Goal: Complete application form: Complete application form

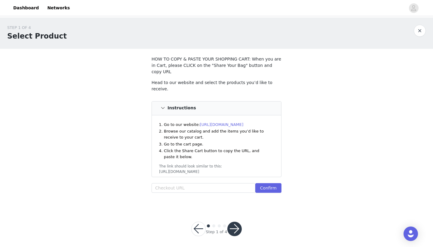
click at [342, 0] on header "Dashboard Networks" at bounding box center [216, 8] width 433 height 16
click at [175, 183] on input "text" at bounding box center [204, 188] width 104 height 10
paste input "[URL][DOMAIN_NAME]"
type input "[URL][DOMAIN_NAME]"
click at [275, 183] on button "Confirm" at bounding box center [268, 188] width 26 height 10
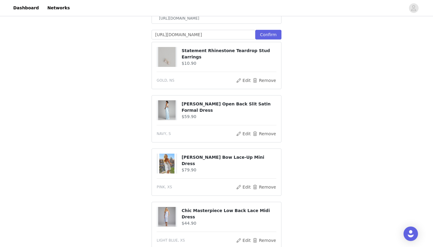
scroll to position [154, 0]
click at [168, 100] on img at bounding box center [166, 110] width 17 height 20
click at [167, 155] on img at bounding box center [166, 163] width 17 height 20
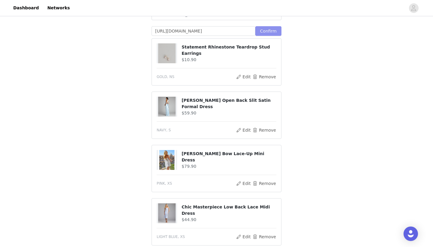
click at [272, 26] on button "Confirm" at bounding box center [268, 31] width 26 height 10
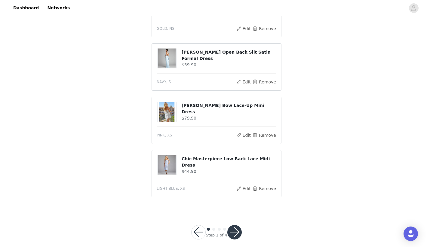
scroll to position [204, 0]
click at [235, 226] on button "button" at bounding box center [234, 232] width 14 height 14
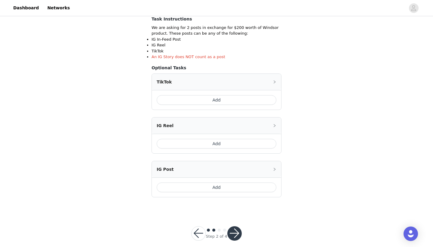
scroll to position [111, 0]
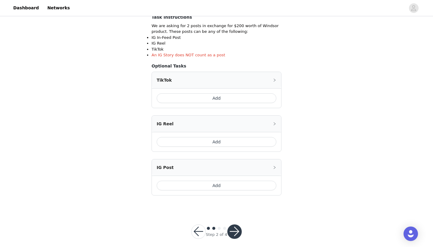
click at [237, 229] on button "button" at bounding box center [234, 231] width 14 height 14
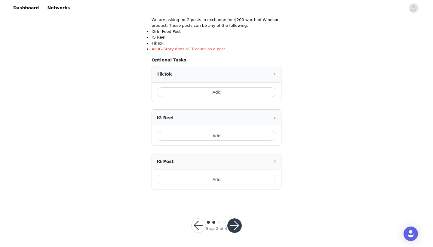
scroll to position [116, 0]
click at [233, 226] on button "button" at bounding box center [234, 225] width 14 height 14
click at [221, 94] on button "Add" at bounding box center [217, 93] width 120 height 10
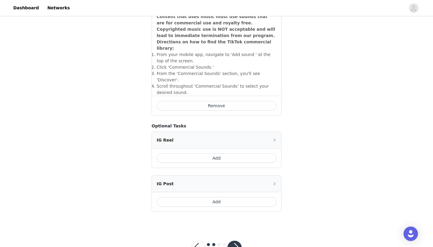
scroll to position [213, 0]
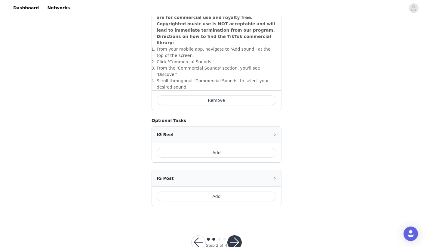
click at [211, 148] on button "Add" at bounding box center [217, 153] width 120 height 10
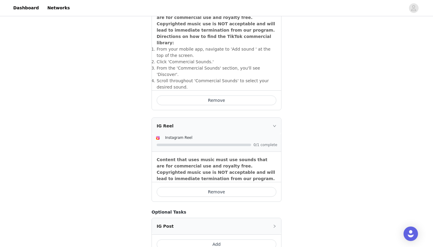
click at [231, 187] on button "Remove" at bounding box center [217, 192] width 120 height 10
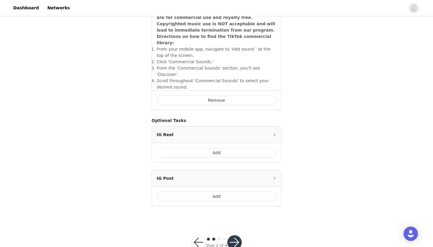
click at [219, 191] on button "Add" at bounding box center [217, 196] width 120 height 10
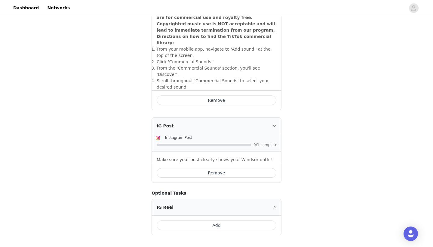
click at [218, 220] on button "Add" at bounding box center [217, 225] width 120 height 10
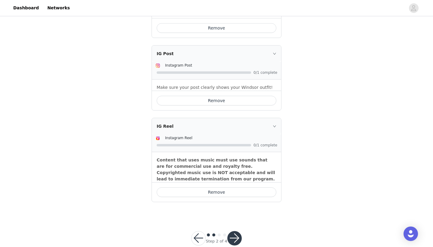
scroll to position [285, 0]
click at [238, 232] on div at bounding box center [234, 238] width 14 height 14
click at [235, 231] on button "button" at bounding box center [234, 238] width 14 height 14
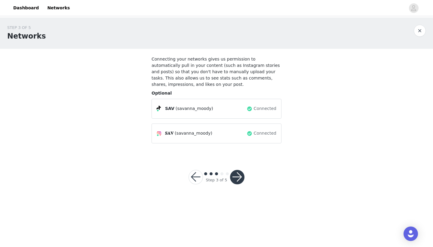
click at [238, 175] on button "button" at bounding box center [237, 177] width 14 height 14
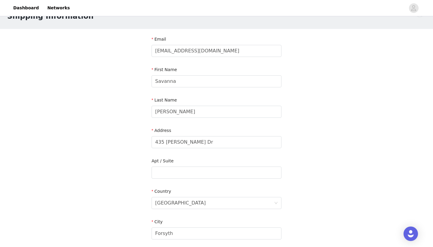
scroll to position [16, 0]
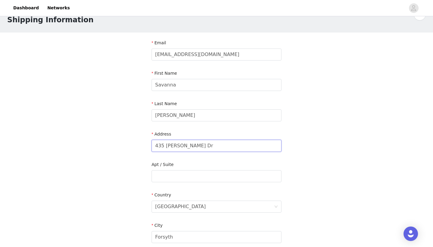
drag, startPoint x: 198, startPoint y: 146, endPoint x: 143, endPoint y: 145, distance: 55.0
type input "[STREET_ADDRESS]"
click at [185, 175] on input "text" at bounding box center [217, 176] width 130 height 12
type input "Apt 208"
click at [313, 158] on div "STEP 4 OF 5 Shipping Information Email [EMAIL_ADDRESS][DOMAIN_NAME] First Name …" at bounding box center [216, 175] width 433 height 349
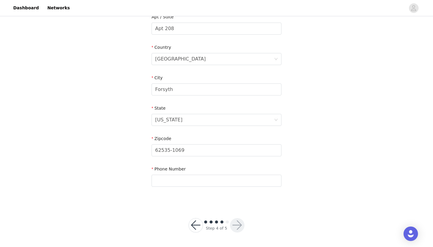
scroll to position [163, 0]
drag, startPoint x: 190, startPoint y: 152, endPoint x: 145, endPoint y: 151, distance: 45.4
type input "2178557817"
click at [315, 142] on div "STEP 4 OF 5 Shipping Information Email [EMAIL_ADDRESS][DOMAIN_NAME] First Name …" at bounding box center [216, 28] width 433 height 349
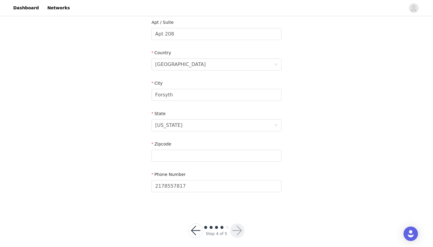
scroll to position [159, 0]
click at [232, 158] on input "text" at bounding box center [217, 155] width 130 height 12
type input "35401"
click at [240, 228] on button "button" at bounding box center [237, 230] width 14 height 14
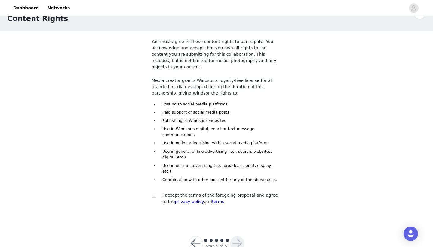
scroll to position [17, 0]
click at [155, 193] on input "checkbox" at bounding box center [154, 195] width 4 height 4
checkbox input "true"
click at [236, 236] on button "button" at bounding box center [237, 243] width 14 height 14
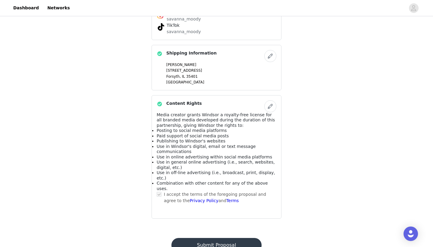
click at [207, 238] on button "Submit Proposal" at bounding box center [216, 245] width 90 height 14
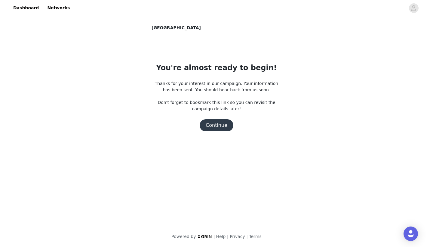
click at [210, 123] on button "Continue" at bounding box center [217, 125] width 34 height 12
